Goal: Register for event/course

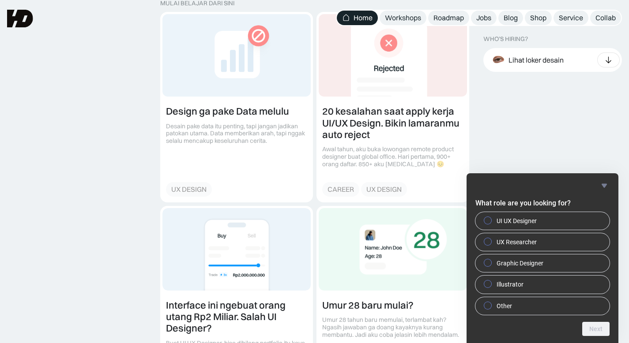
scroll to position [989, 0]
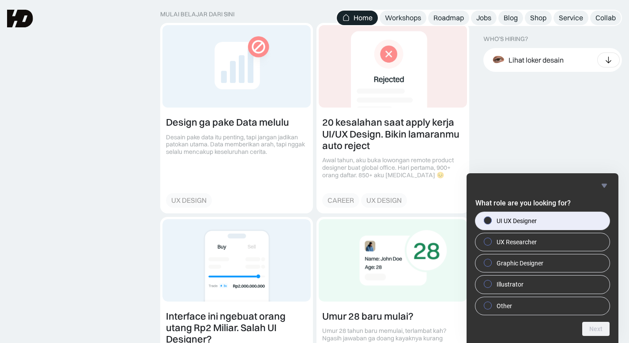
click at [545, 224] on label "UI UX Designer" at bounding box center [542, 221] width 134 height 18
click at [491, 223] on input "UI UX Designer" at bounding box center [488, 220] width 6 height 6
radio input "true"
click at [598, 329] on button "Next" at bounding box center [595, 329] width 27 height 14
click at [519, 224] on label "Jakarta" at bounding box center [542, 221] width 134 height 18
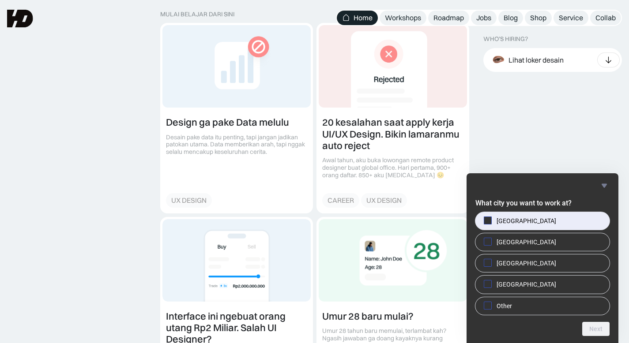
click at [491, 223] on input "Jakarta" at bounding box center [488, 220] width 6 height 6
checkbox input "true"
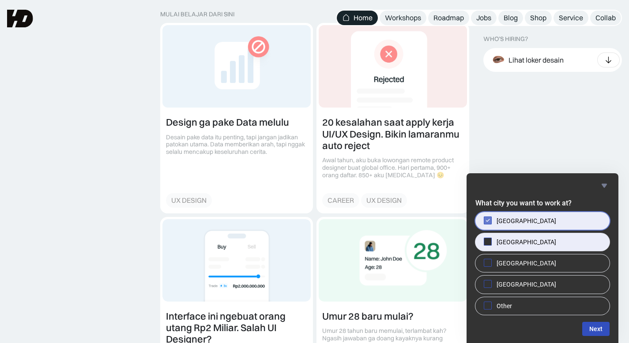
click at [553, 243] on label "Singapore" at bounding box center [542, 242] width 134 height 18
click at [491, 243] on input "Singapore" at bounding box center [488, 242] width 6 height 6
checkbox input "true"
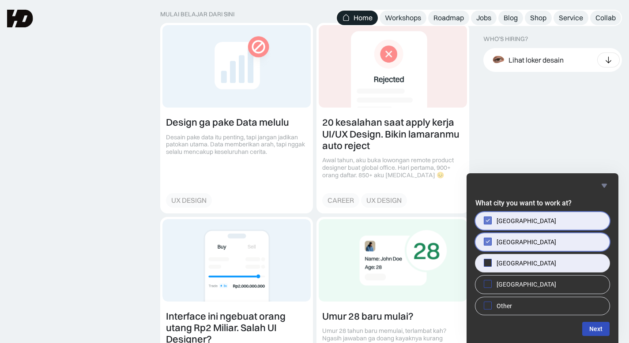
click at [543, 266] on label "Bandung" at bounding box center [542, 264] width 134 height 18
click at [491, 266] on input "Bandung" at bounding box center [488, 263] width 6 height 6
checkbox input "true"
click at [598, 331] on button "Next" at bounding box center [595, 329] width 27 height 14
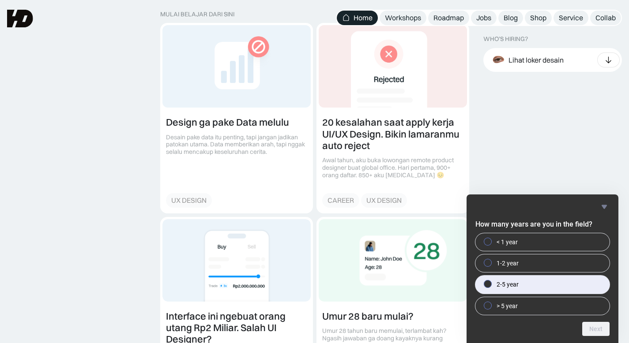
click at [534, 283] on label "2-5 year" at bounding box center [542, 285] width 134 height 18
click at [491, 283] on input "2-5 year" at bounding box center [488, 284] width 6 height 6
radio input "true"
click at [591, 326] on button "Next" at bounding box center [595, 329] width 27 height 14
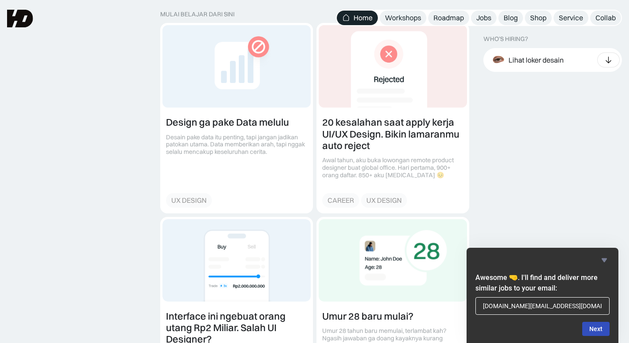
type input "fabiyandani.work@gmail.com"
click at [595, 333] on button "Next" at bounding box center [595, 329] width 27 height 14
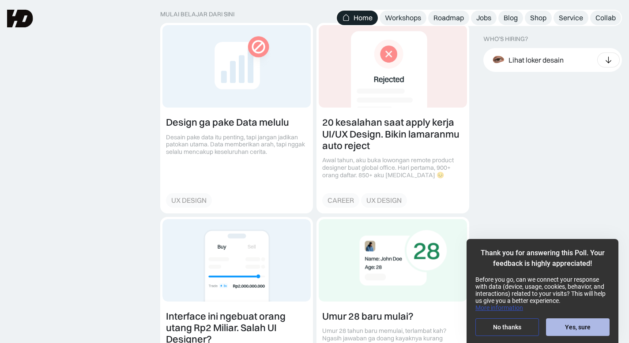
click at [564, 325] on button "Yes, sure" at bounding box center [578, 327] width 64 height 18
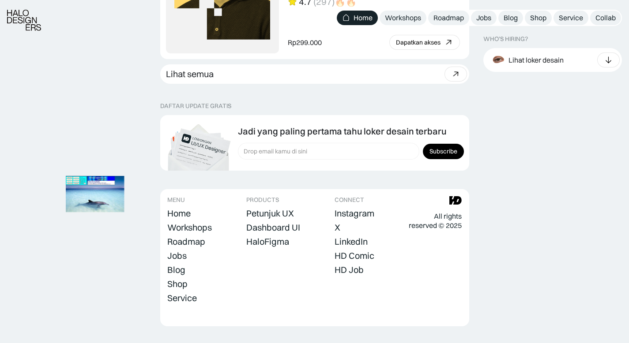
scroll to position [2515, 0]
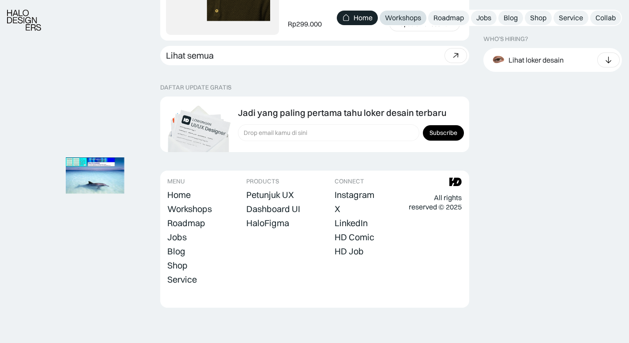
click at [412, 19] on div "Workshops" at bounding box center [403, 17] width 36 height 9
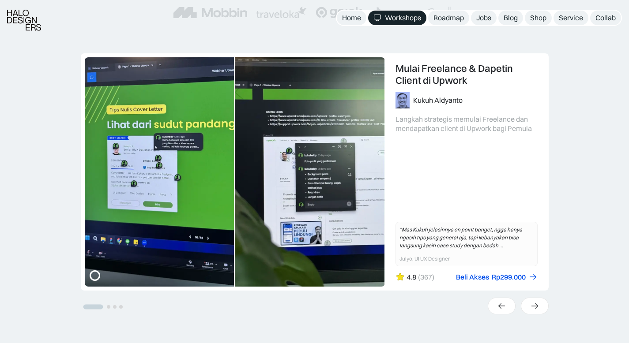
scroll to position [186, 0]
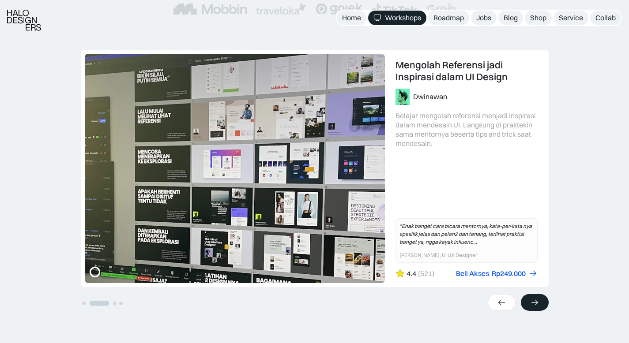
click at [545, 308] on div at bounding box center [535, 302] width 28 height 17
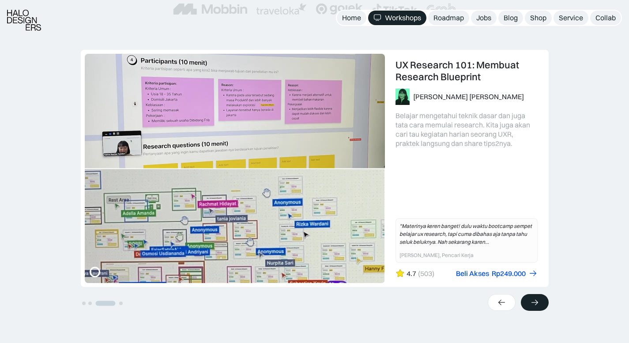
click at [545, 308] on div at bounding box center [535, 302] width 28 height 17
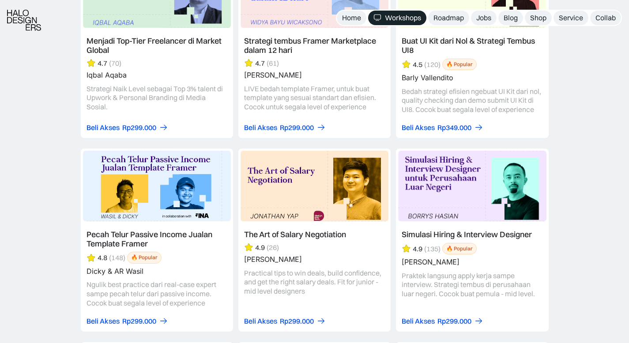
scroll to position [1520, 0]
click at [182, 220] on link at bounding box center [157, 239] width 152 height 183
click at [148, 317] on div "Rp299.000" at bounding box center [139, 320] width 34 height 9
click at [144, 234] on link at bounding box center [157, 239] width 152 height 183
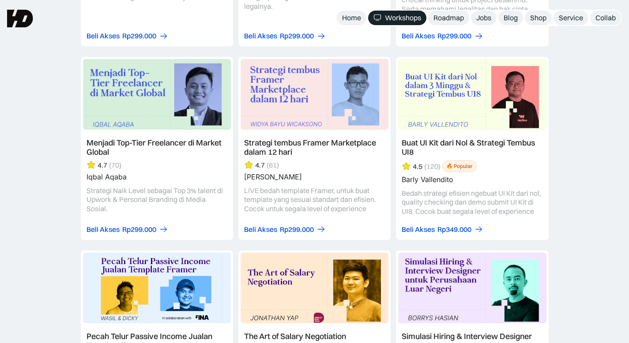
scroll to position [1390, 0]
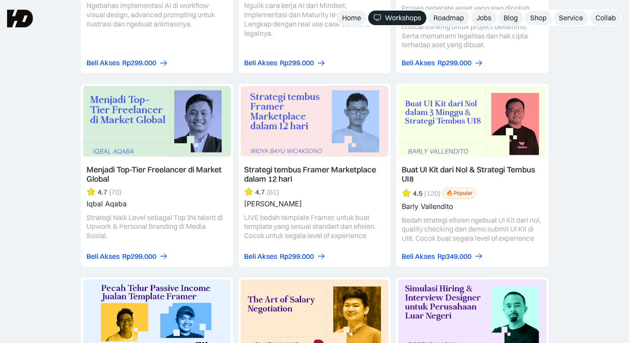
click at [285, 174] on link at bounding box center [314, 175] width 152 height 183
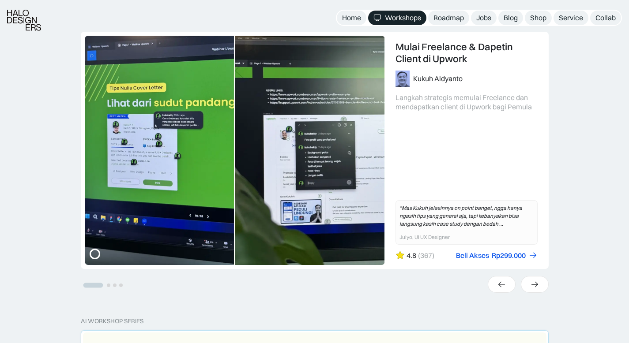
scroll to position [247, 0]
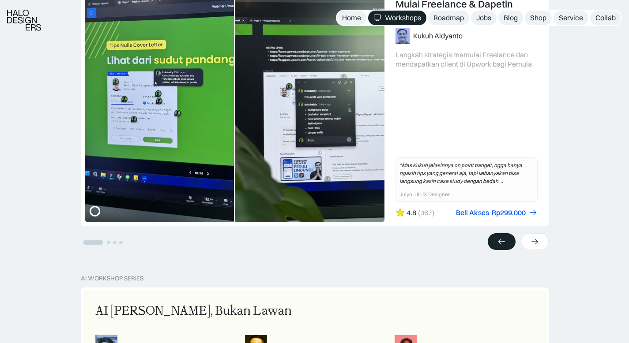
click at [502, 244] on icon at bounding box center [501, 241] width 9 height 9
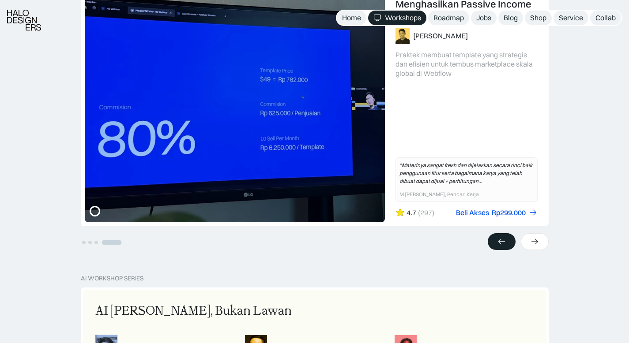
click at [502, 244] on icon at bounding box center [501, 241] width 9 height 9
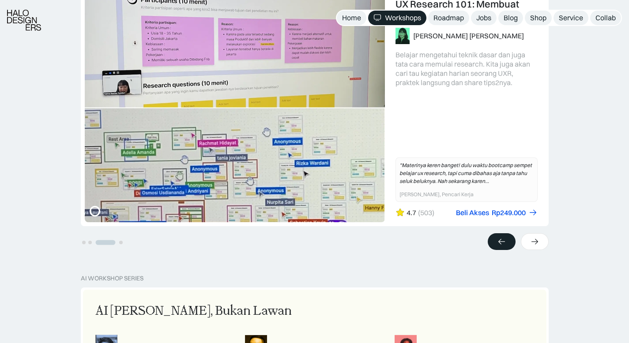
click at [502, 244] on icon at bounding box center [501, 241] width 9 height 9
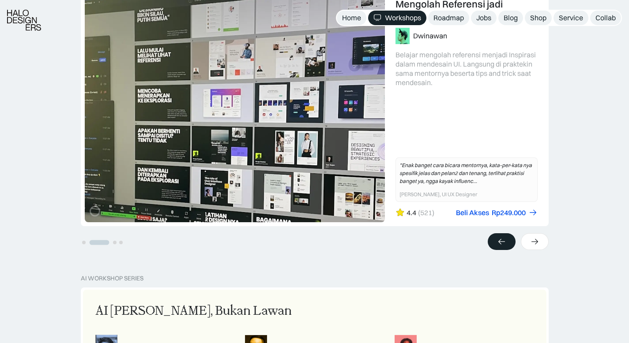
click at [502, 244] on icon at bounding box center [501, 241] width 9 height 9
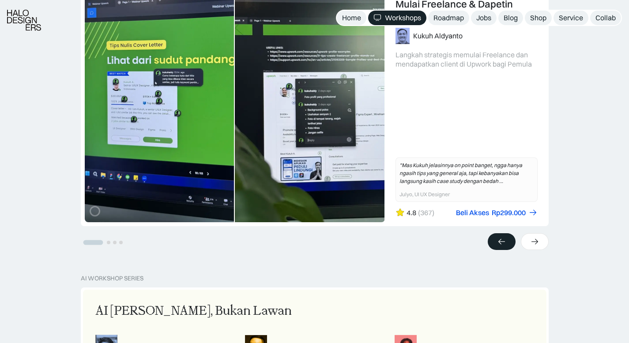
click at [502, 244] on icon at bounding box center [501, 241] width 9 height 9
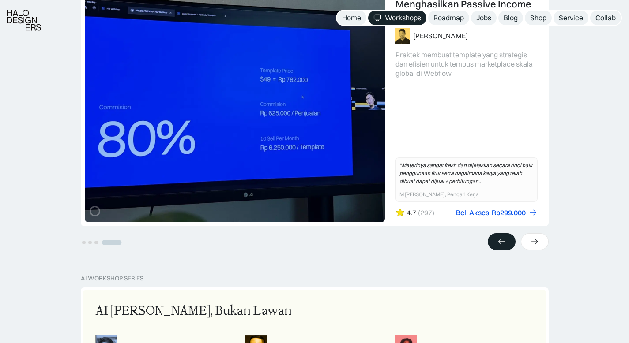
click at [502, 244] on icon at bounding box center [501, 241] width 9 height 9
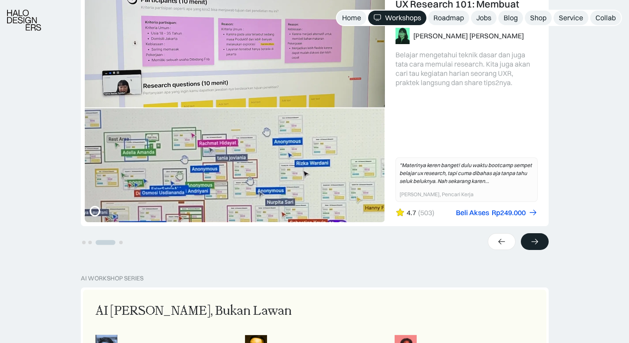
click at [535, 242] on icon at bounding box center [534, 242] width 7 height 6
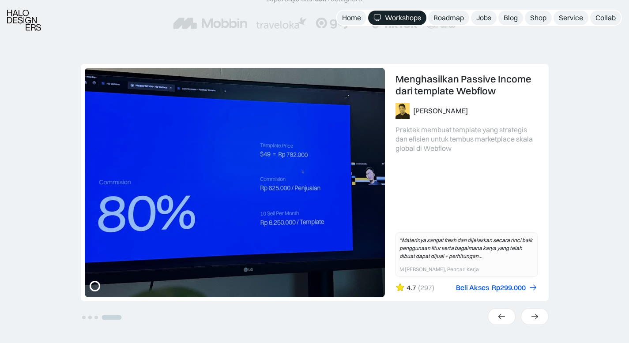
scroll to position [188, 0]
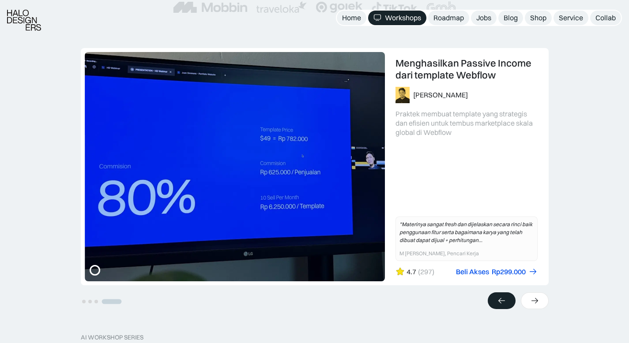
click at [498, 305] on icon at bounding box center [501, 300] width 9 height 9
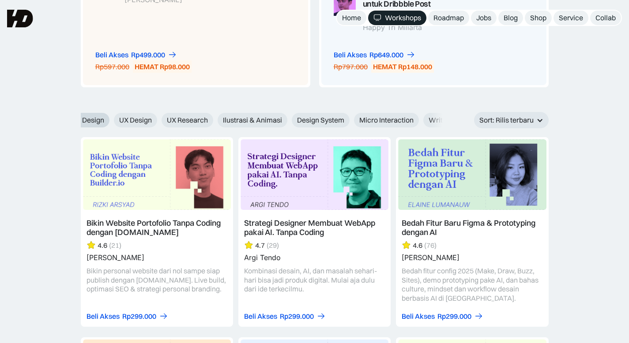
scroll to position [0, 340]
click at [301, 121] on span "Design System" at bounding box center [295, 120] width 47 height 9
click at [264, 120] on input "Design System" at bounding box center [261, 117] width 6 height 6
radio input "true"
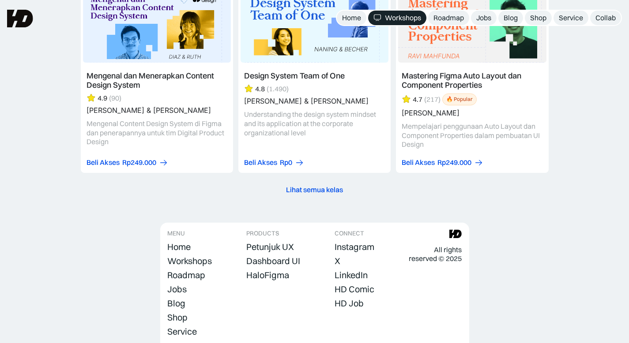
scroll to position [1052, 0]
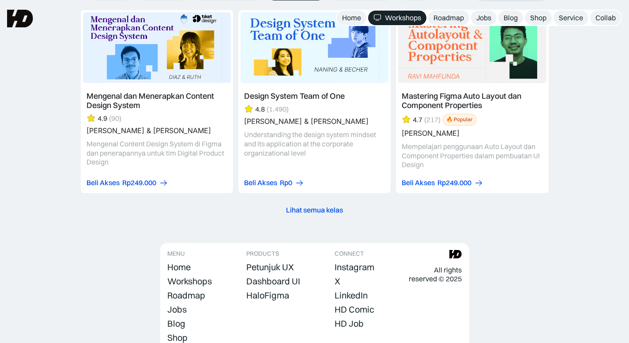
click at [320, 209] on div "Lihat semua kelas" at bounding box center [314, 210] width 57 height 9
click at [326, 206] on div "Lihat semua kelas" at bounding box center [314, 210] width 57 height 9
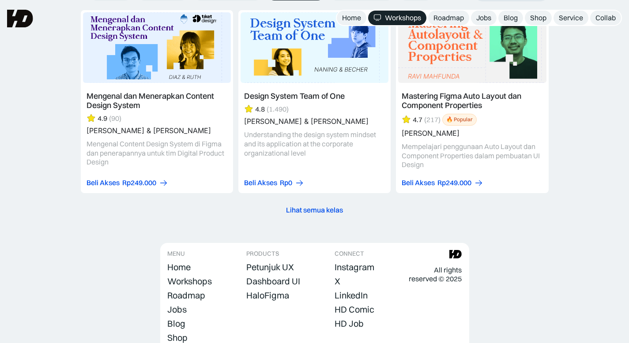
click at [326, 206] on div "Lihat semua kelas" at bounding box center [314, 210] width 57 height 9
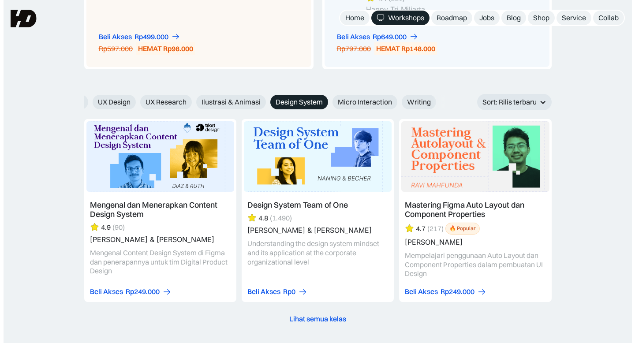
scroll to position [838, 0]
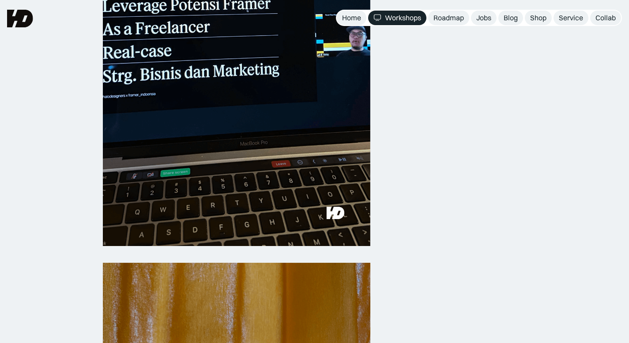
scroll to position [658, 0]
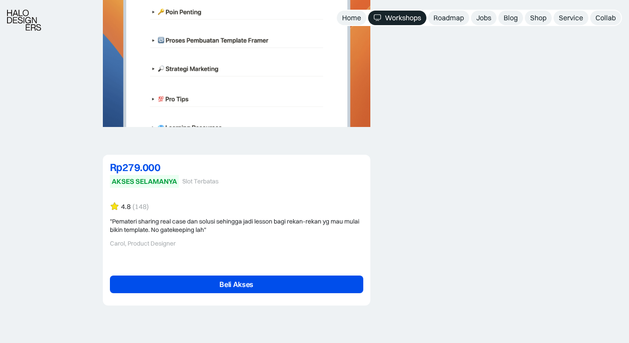
scroll to position [2038, 0]
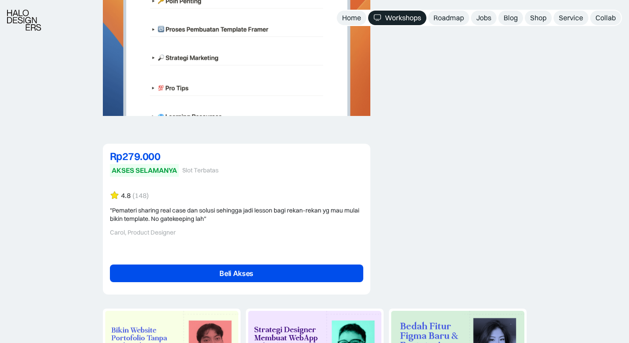
click at [255, 277] on link "Beli Akses" at bounding box center [236, 274] width 253 height 18
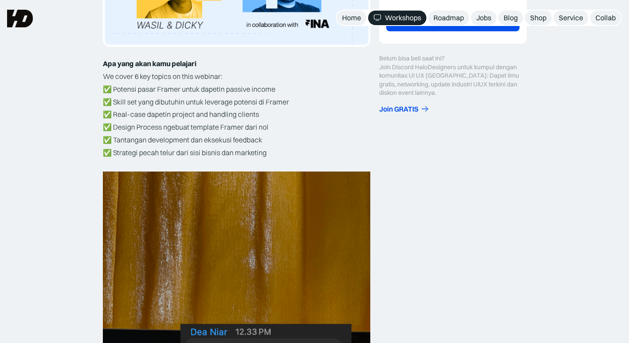
scroll to position [0, 0]
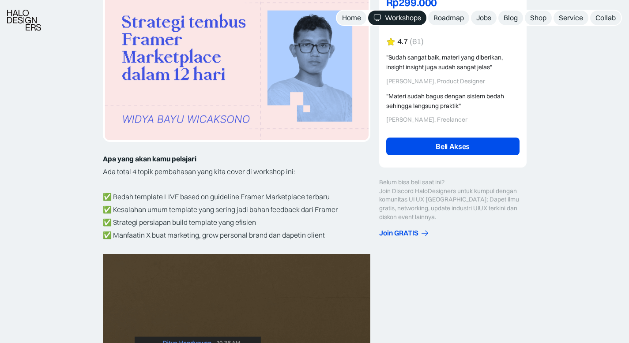
scroll to position [167, 0]
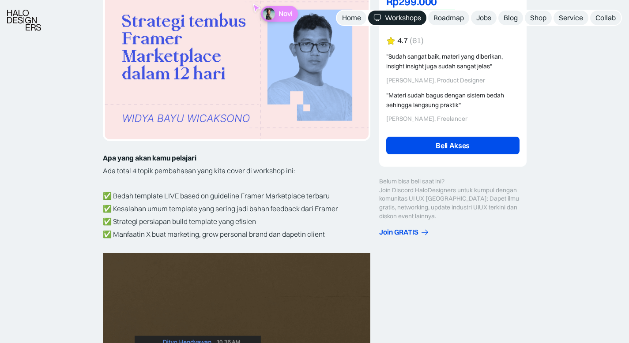
click at [430, 148] on link "Beli Akses" at bounding box center [452, 146] width 133 height 18
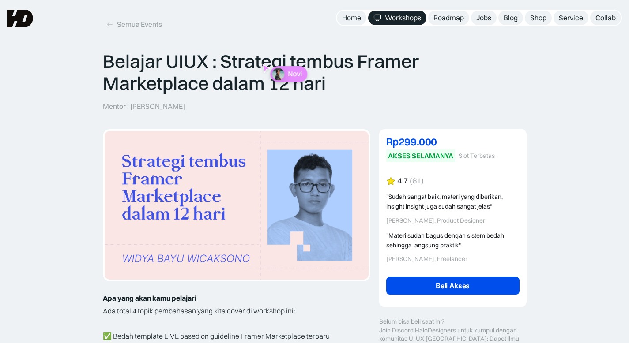
scroll to position [0, 0]
